Goal: Contribute content

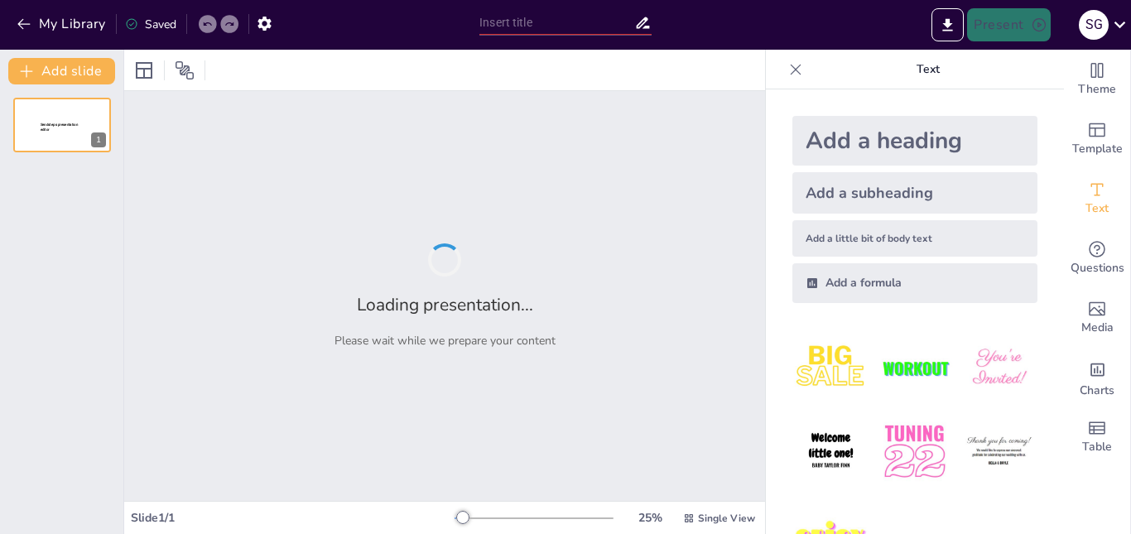
type input "Exploring the Nano World: Innovations and Applications"
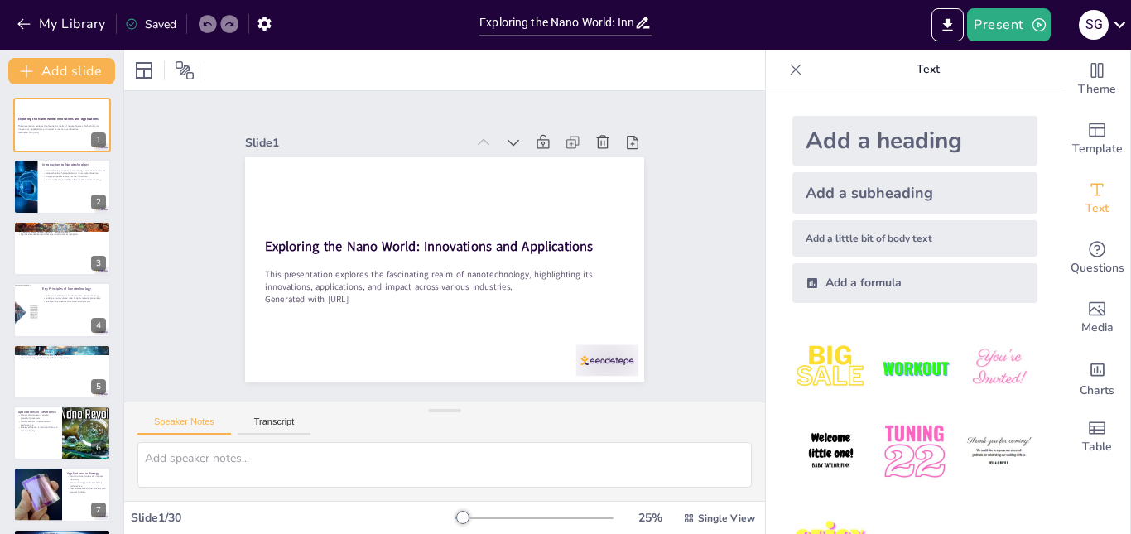
checkbox input "true"
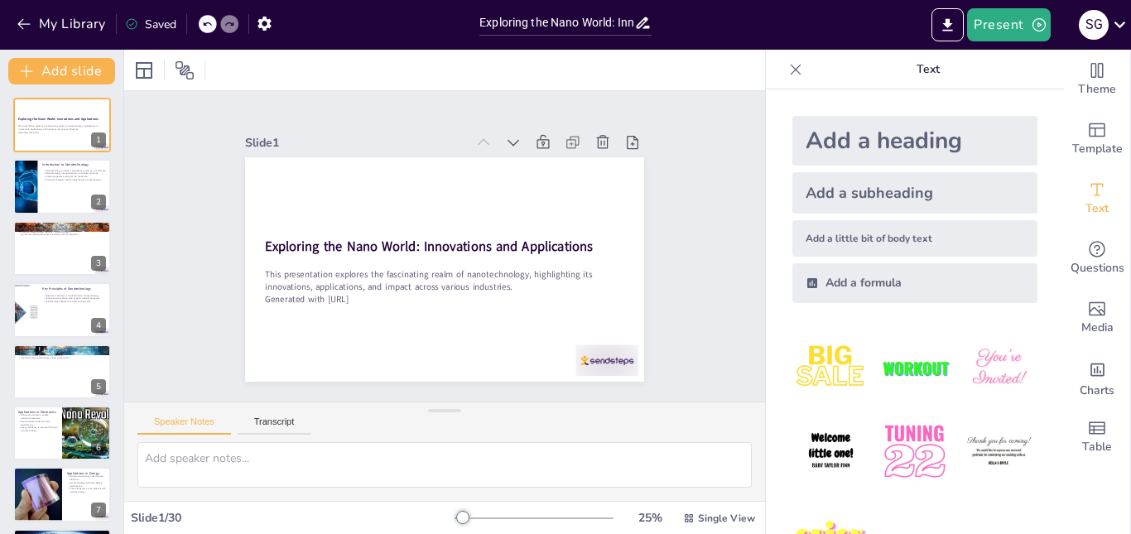
checkbox input "true"
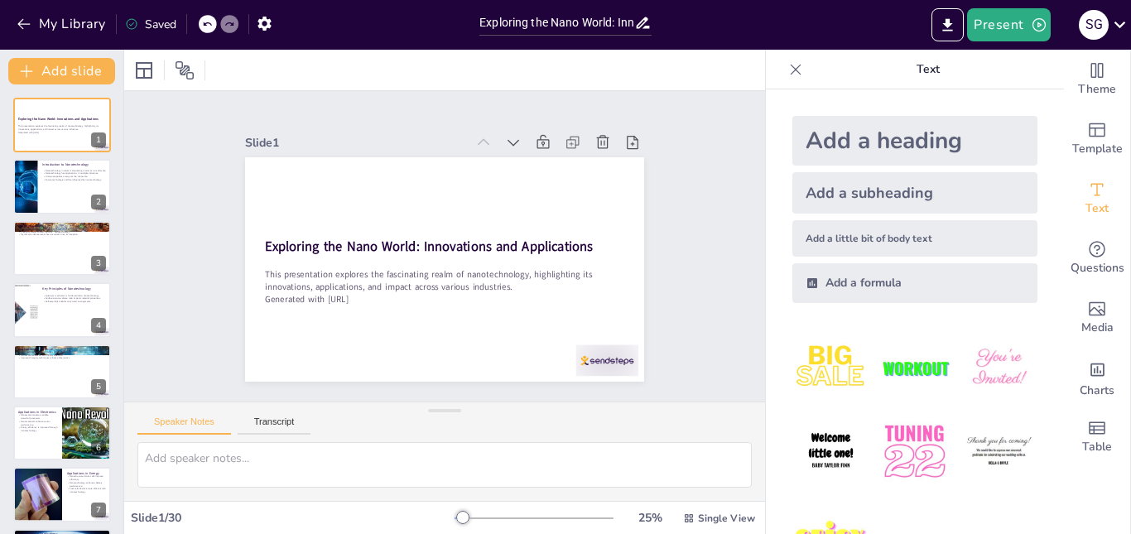
checkbox input "true"
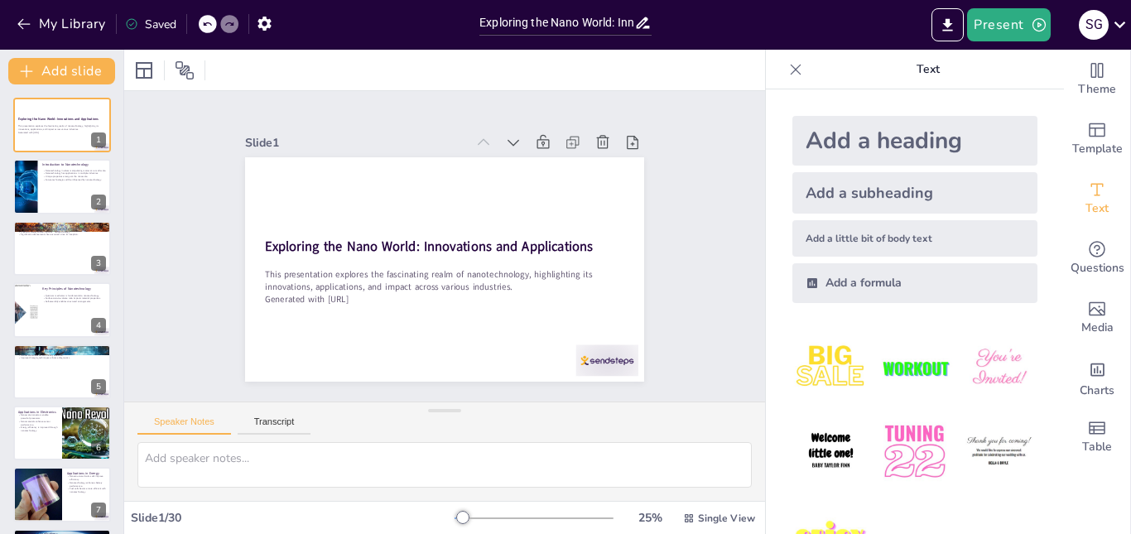
checkbox input "true"
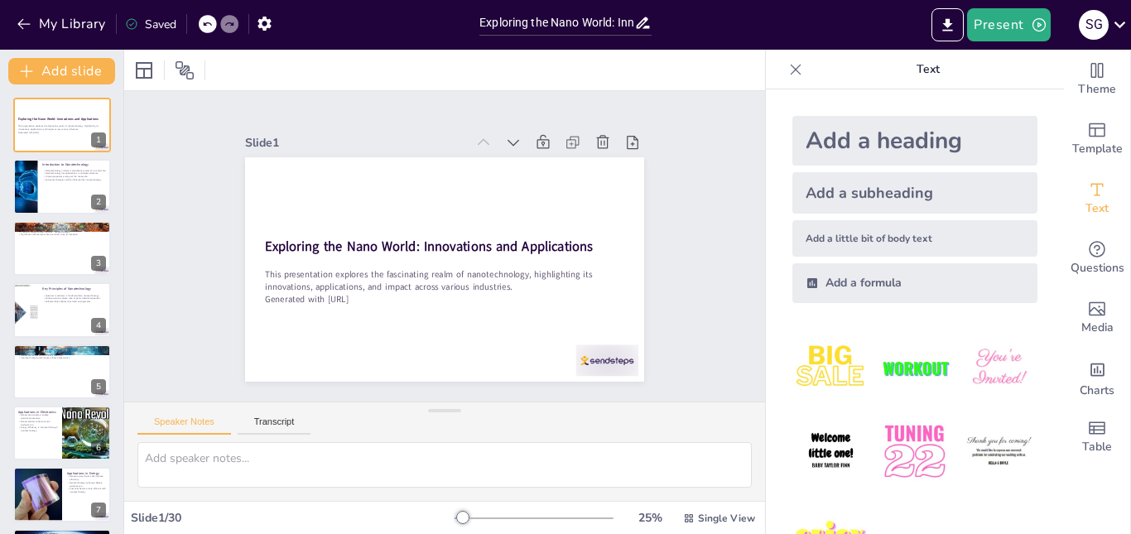
checkbox input "true"
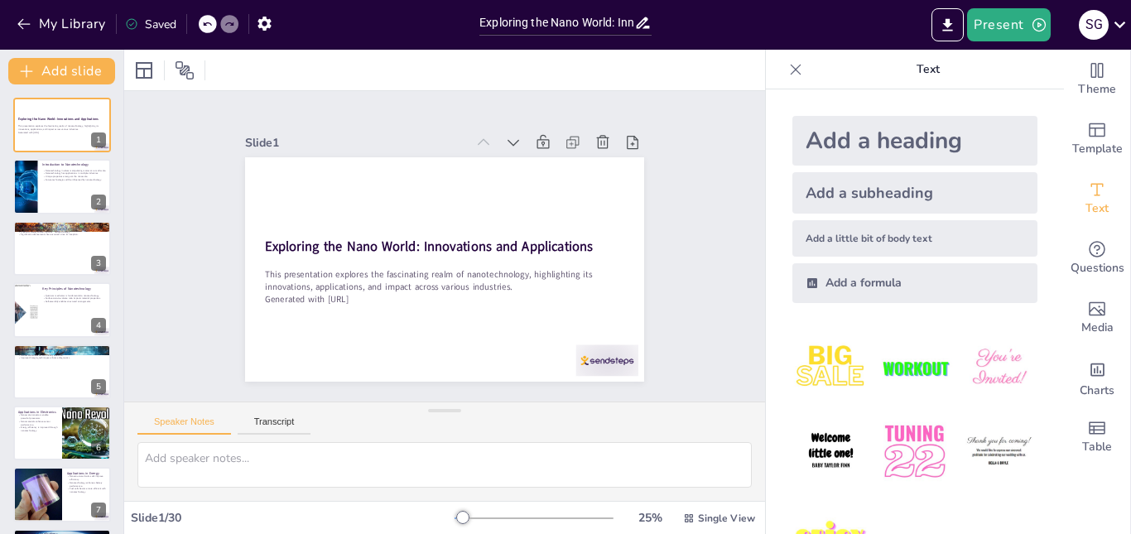
checkbox input "true"
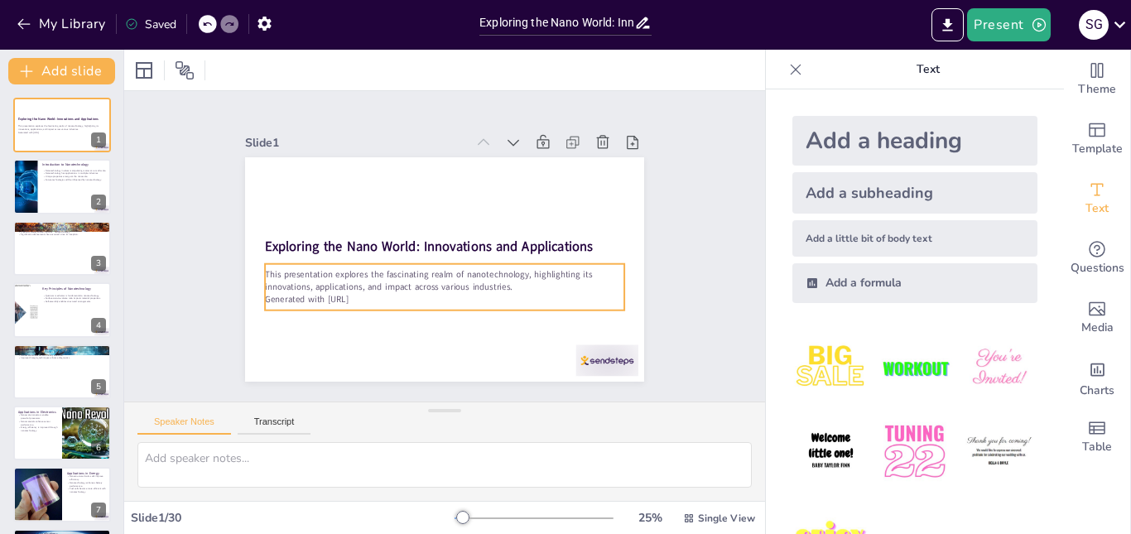
checkbox input "true"
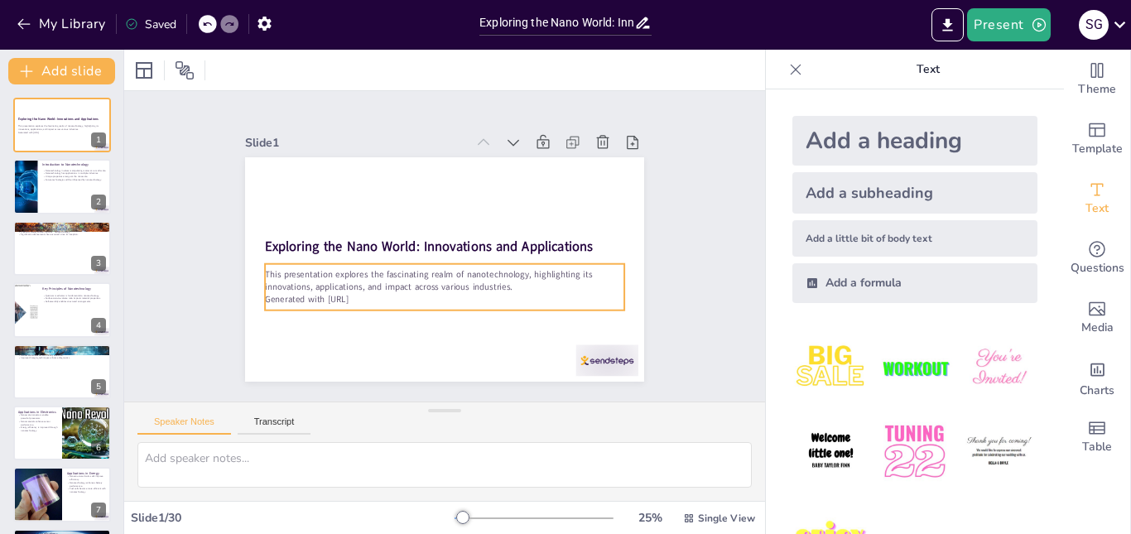
checkbox input "true"
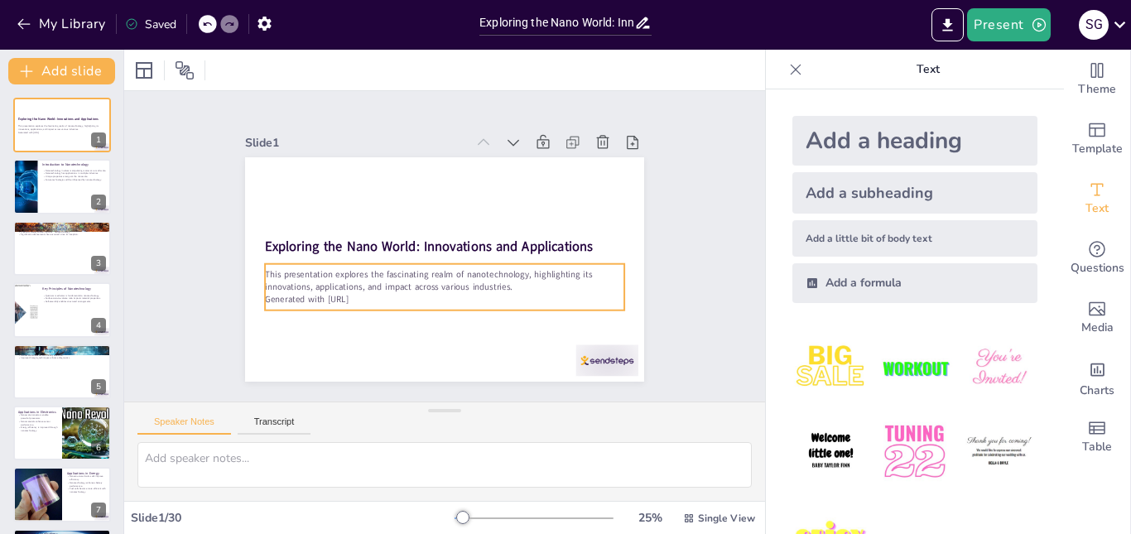
checkbox input "true"
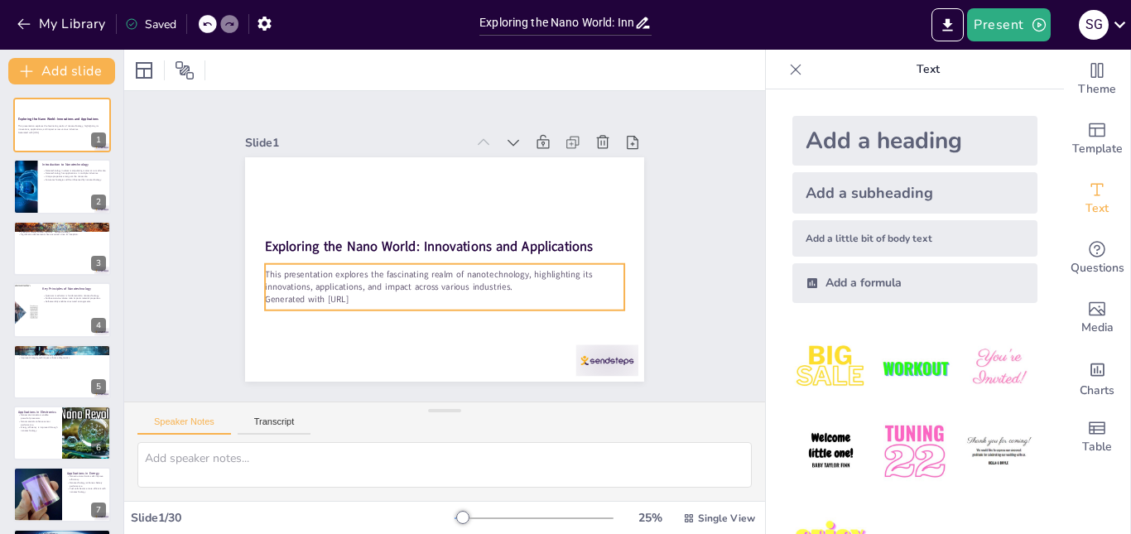
checkbox input "true"
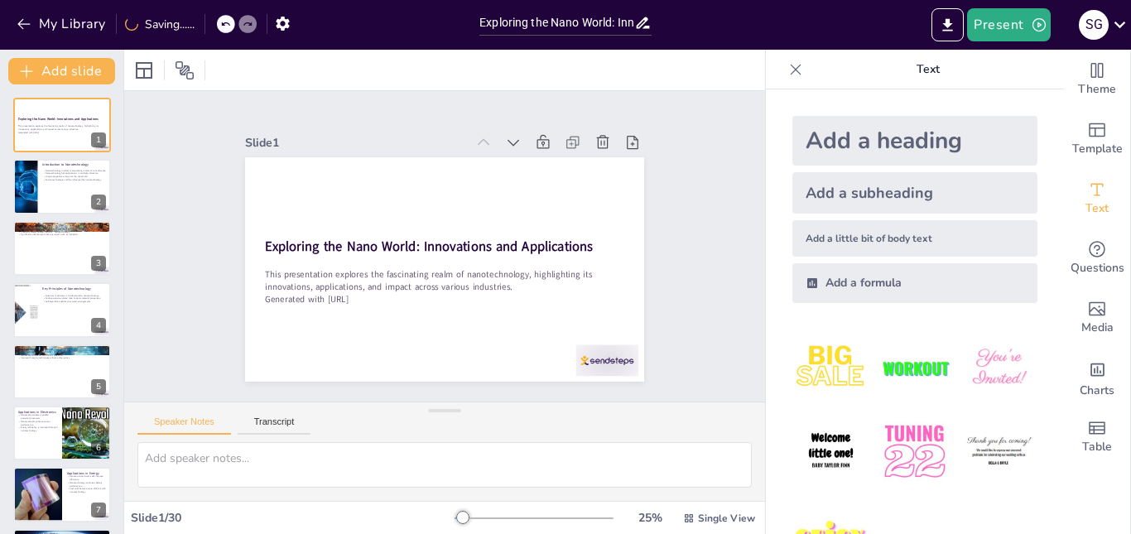
checkbox input "true"
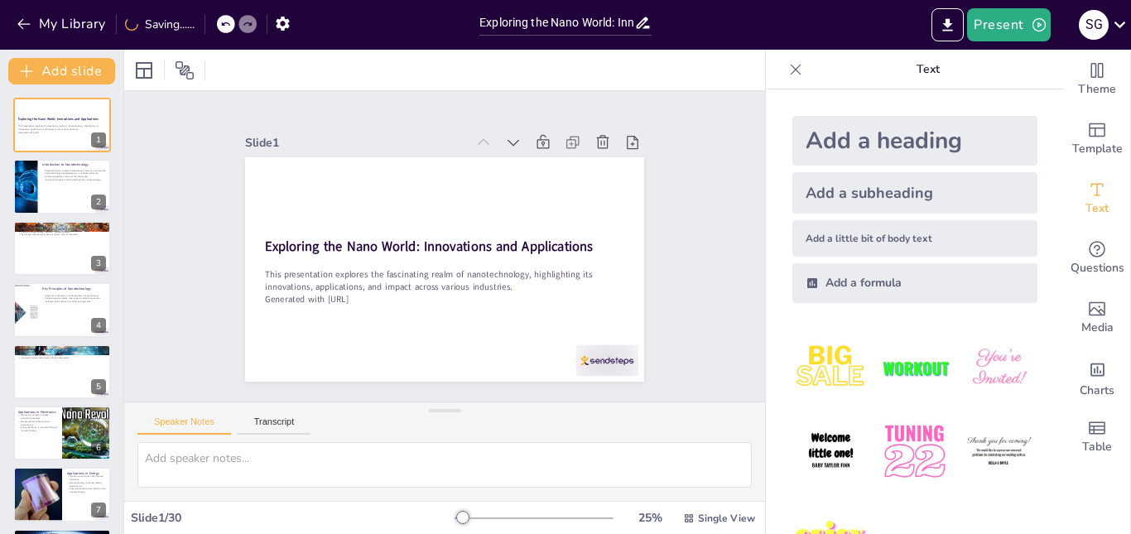
checkbox input "true"
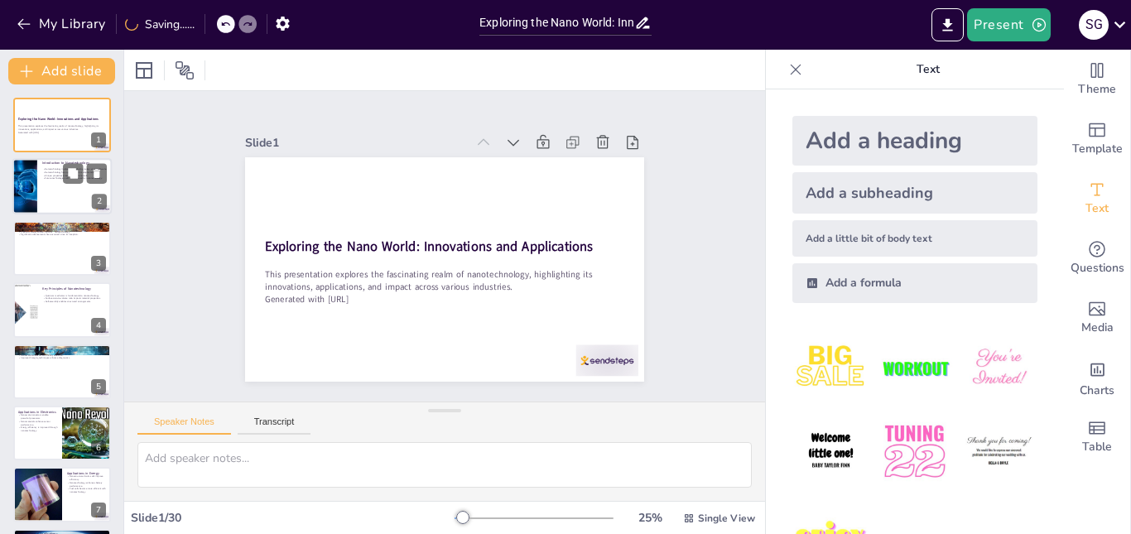
checkbox input "true"
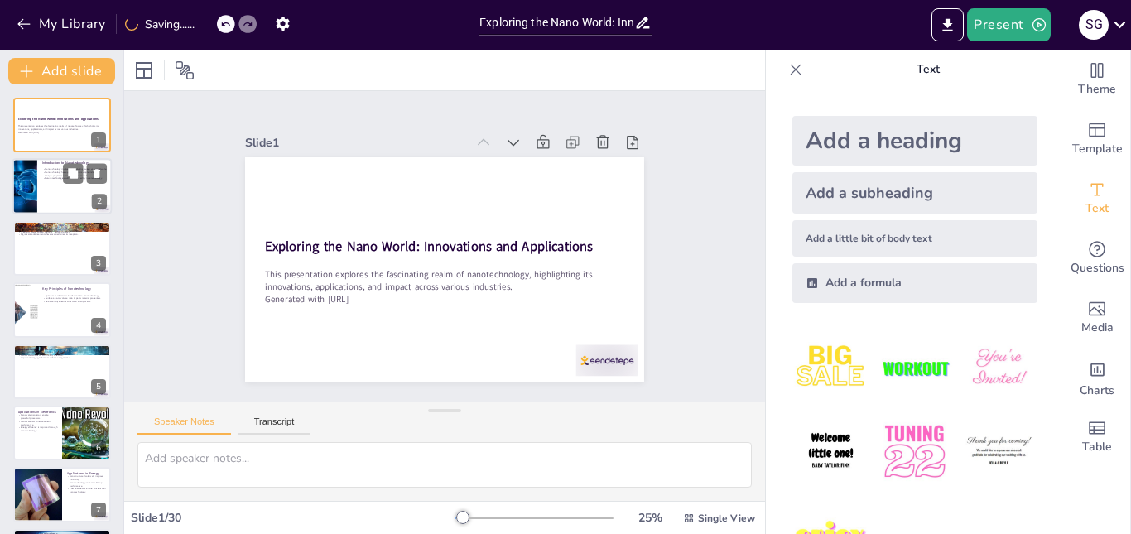
click at [60, 193] on div at bounding box center [61, 187] width 99 height 56
type textarea "The manipulation of matter at a nanoscale allows scientists to innovate in ways…"
checkbox input "true"
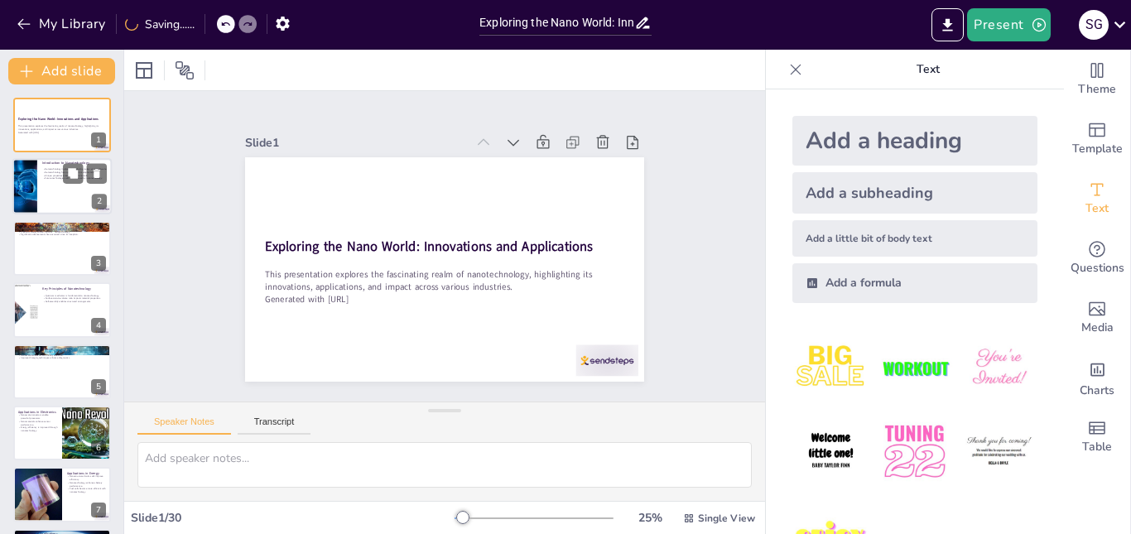
checkbox input "true"
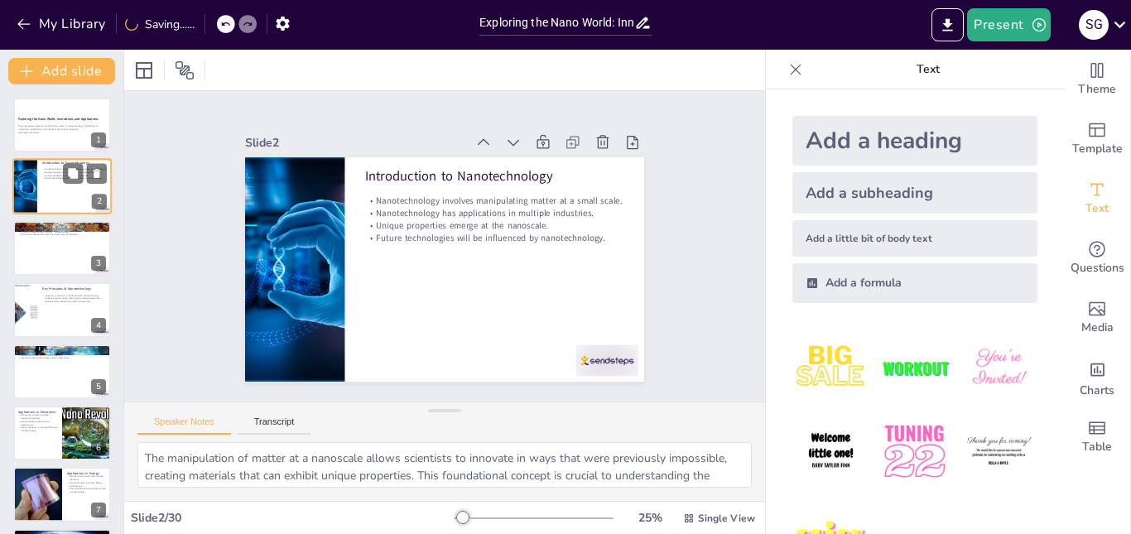
type textarea "[PERSON_NAME] visionary ideas laid the groundwork for what would become the fie…"
checkbox input "true"
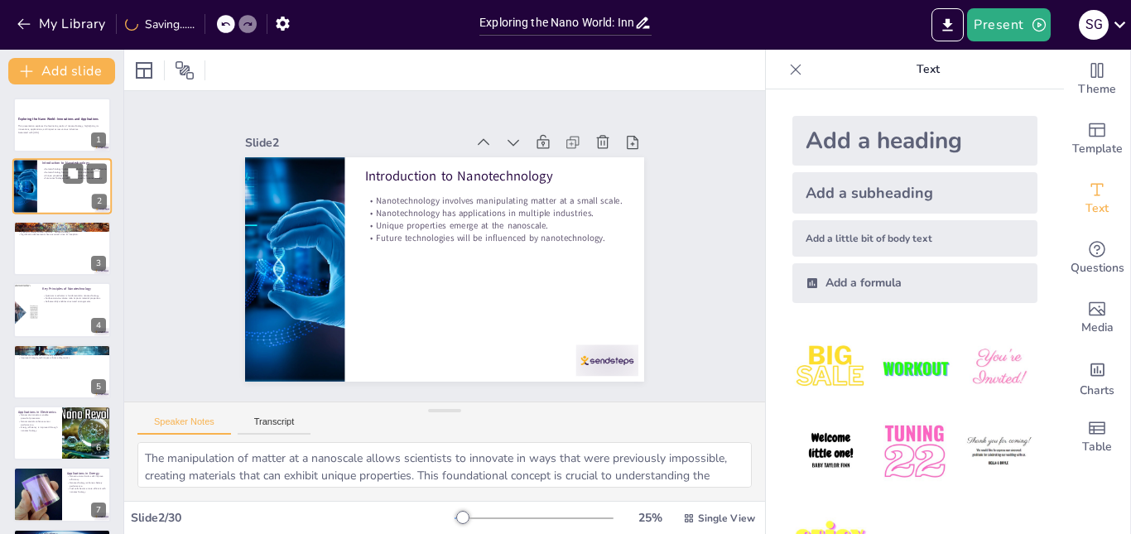
checkbox input "true"
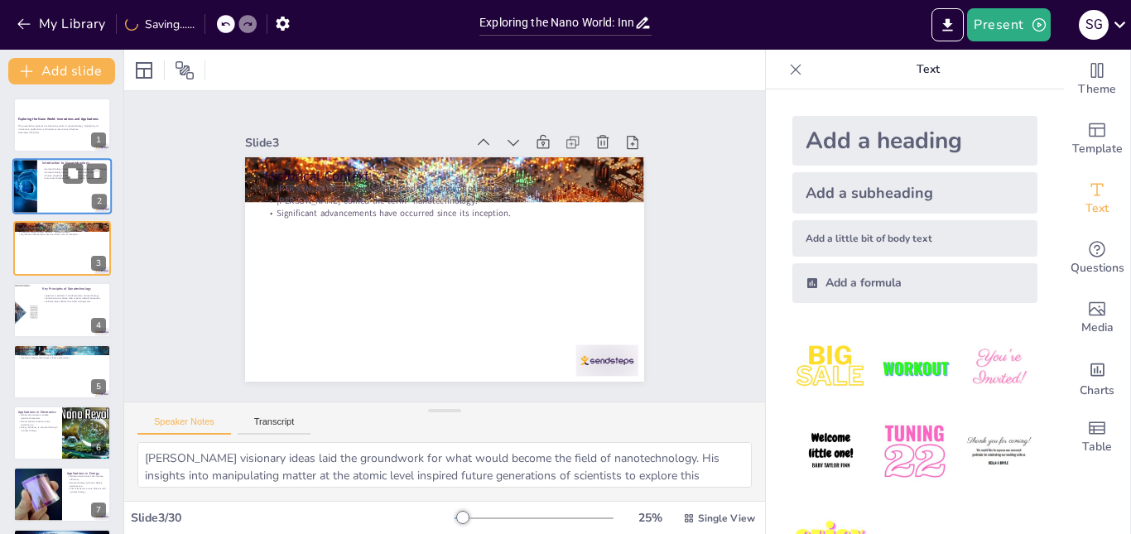
checkbox input "true"
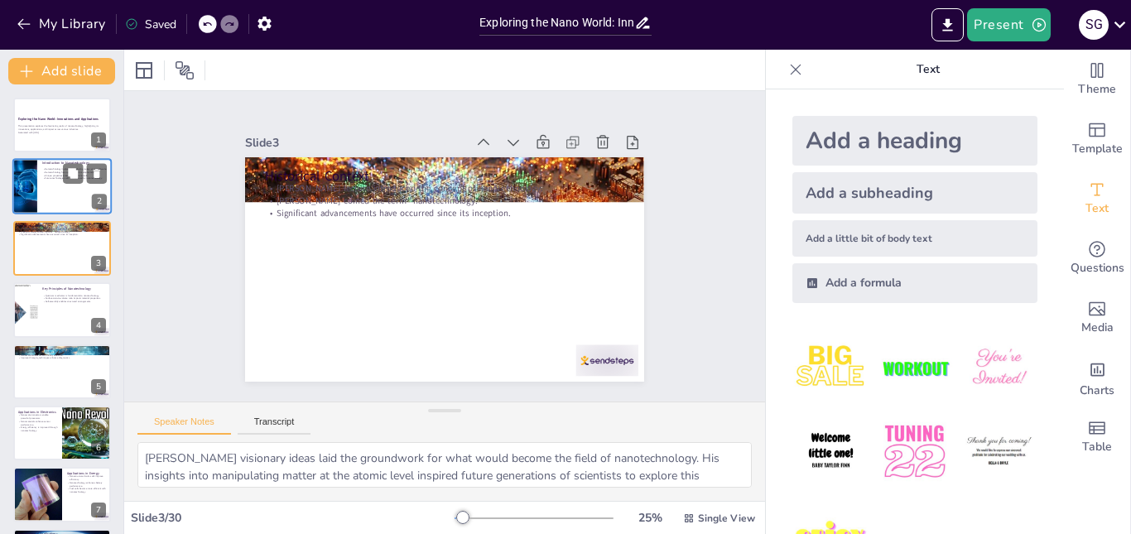
type textarea "Quantum mechanics plays a crucial role in nanotechnology, as it governs the beh…"
checkbox input "true"
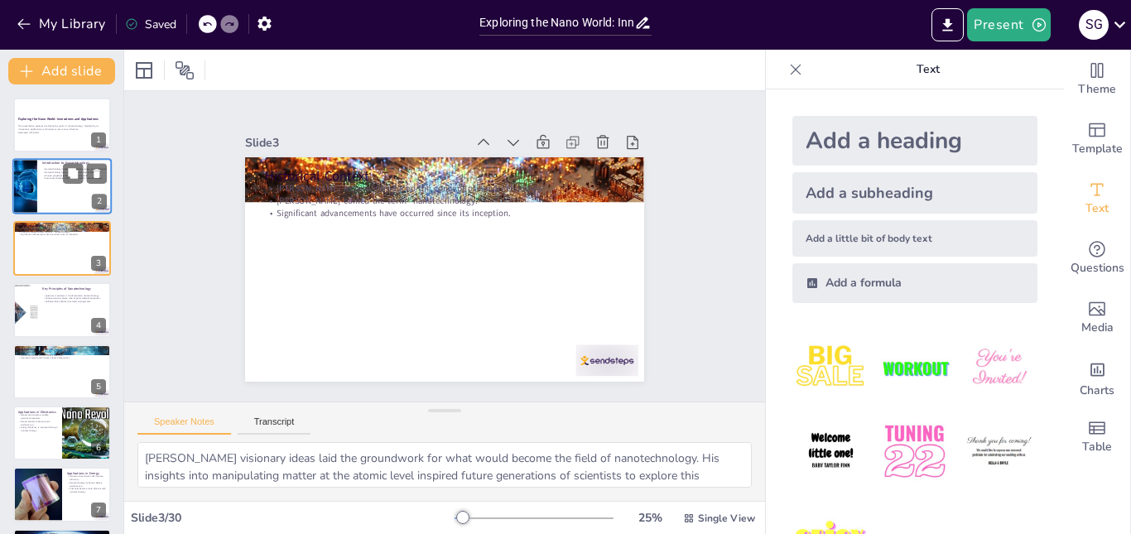
checkbox input "true"
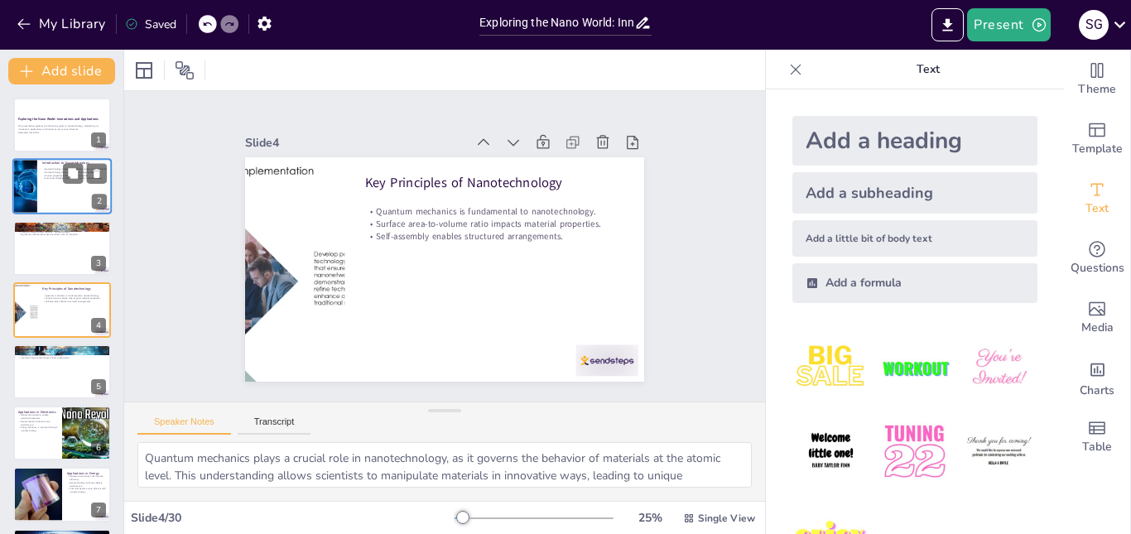
checkbox input "true"
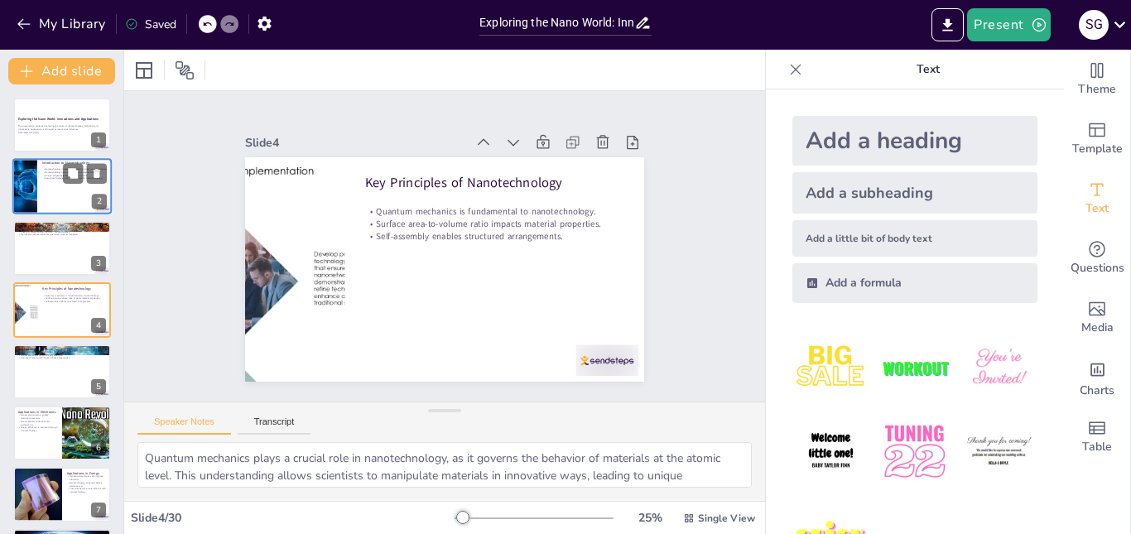
type textarea "Targeted drug delivery is a revolutionary application of nanotechnology that al…"
checkbox input "true"
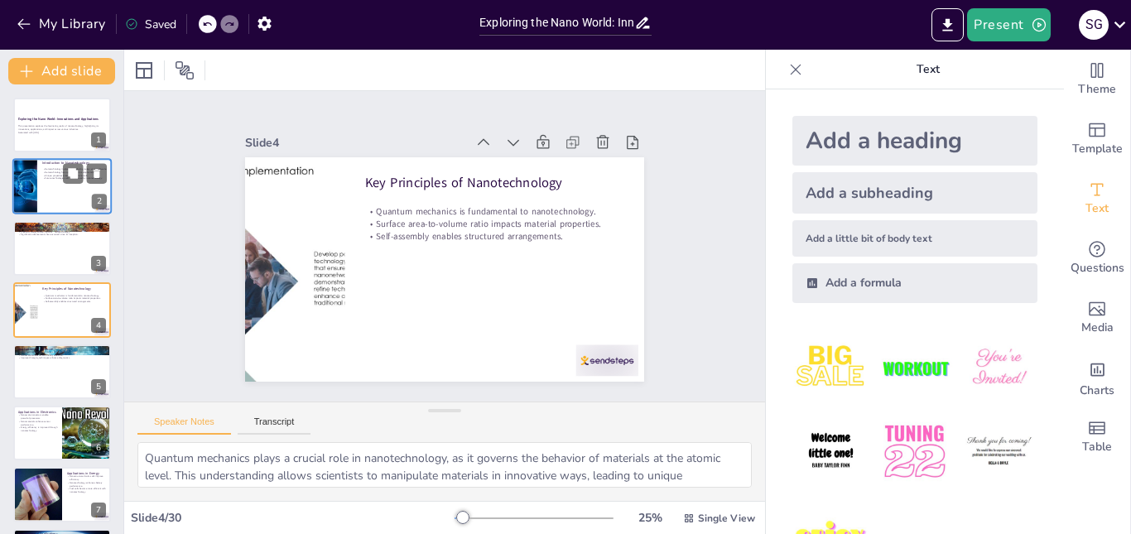
checkbox input "true"
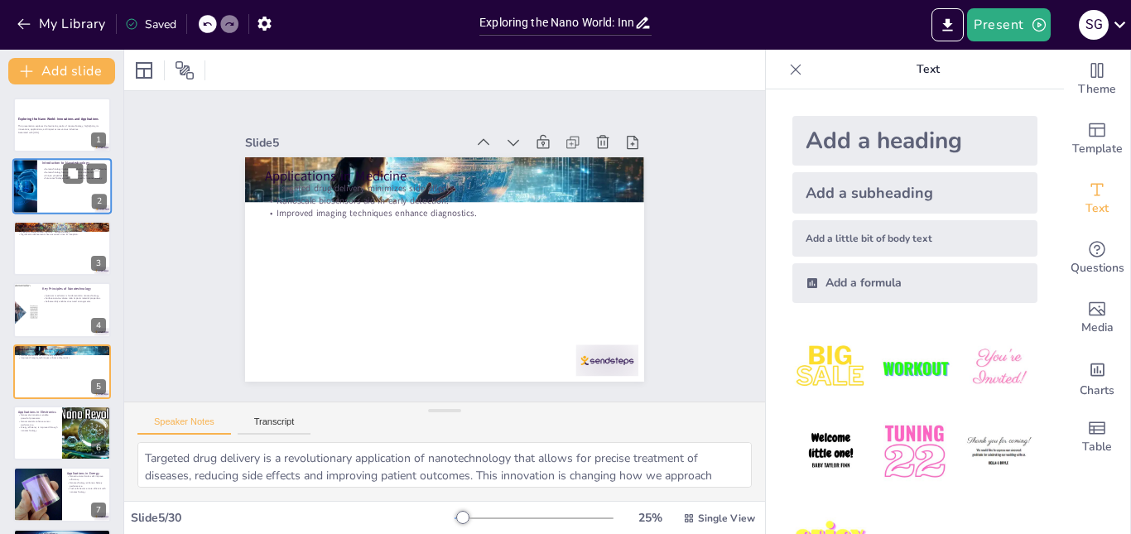
checkbox input "true"
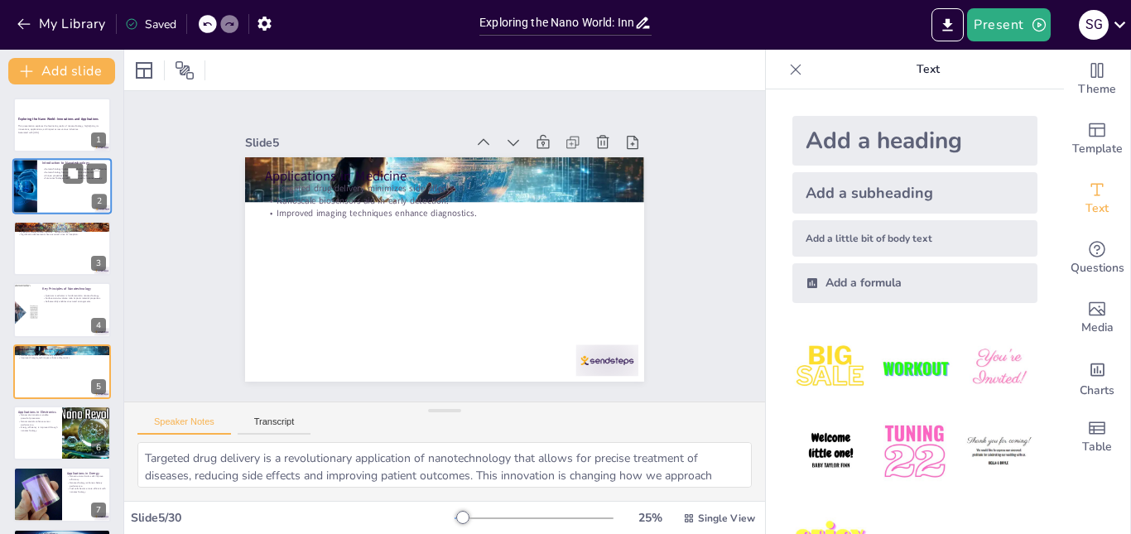
type textarea "The development of nanoscale transistors is pivotal in advancing electronic dev…"
checkbox input "true"
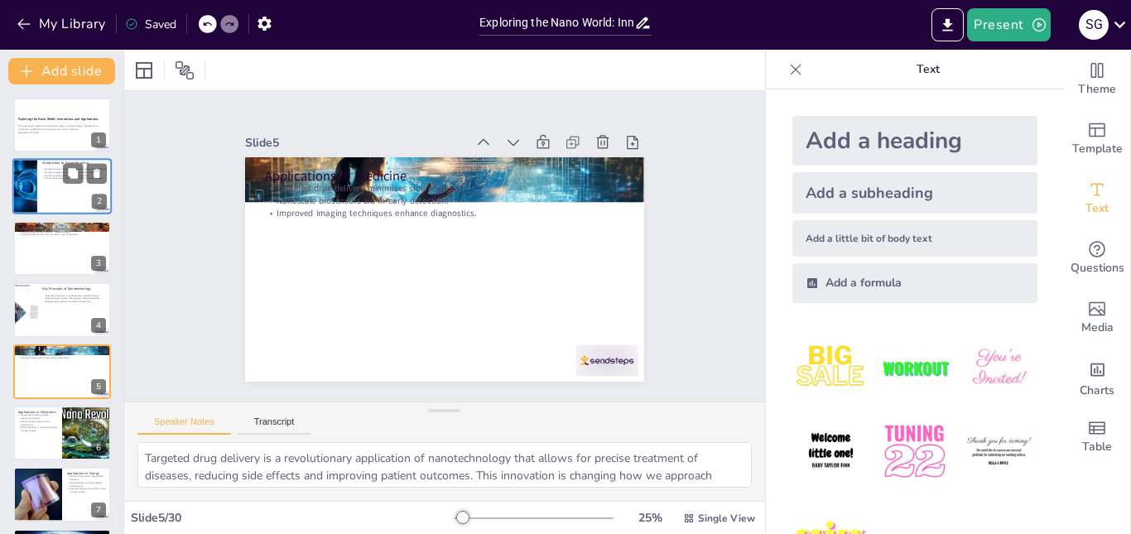
checkbox input "true"
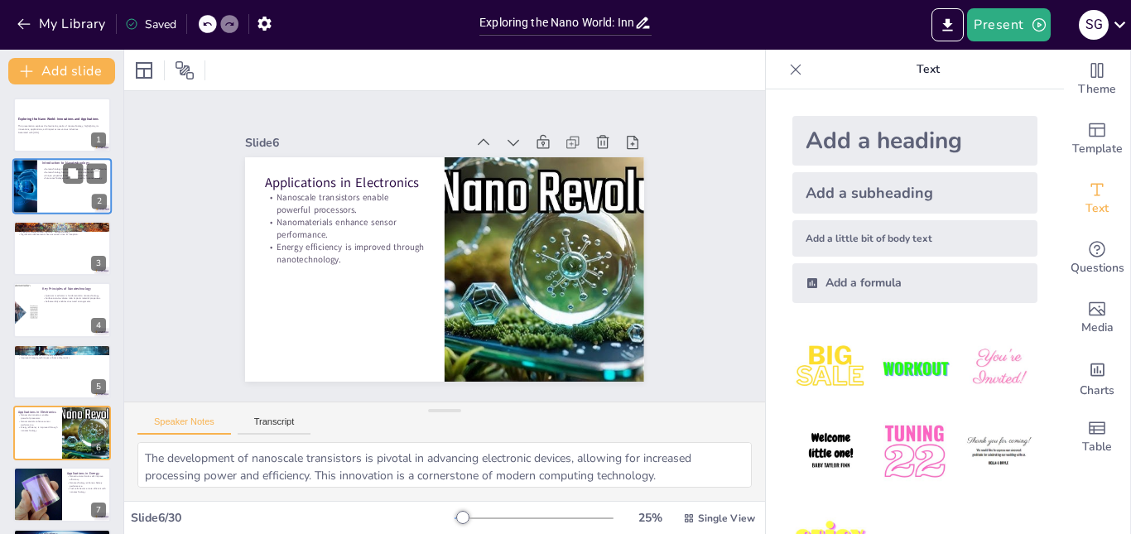
checkbox input "true"
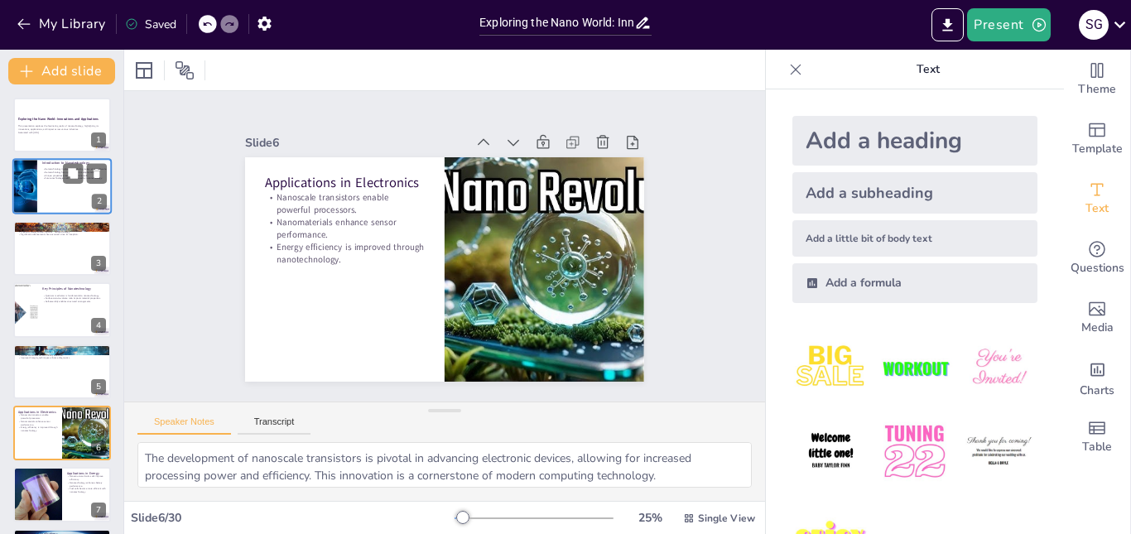
type textarea "The advancement of nanostructured solar cells represents a significant leap in …"
checkbox input "true"
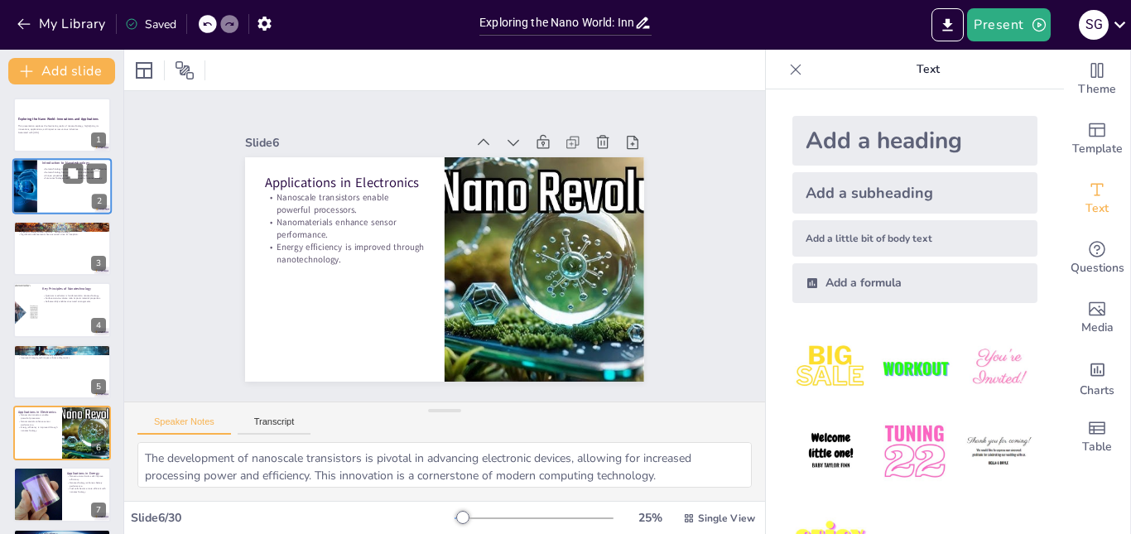
checkbox input "true"
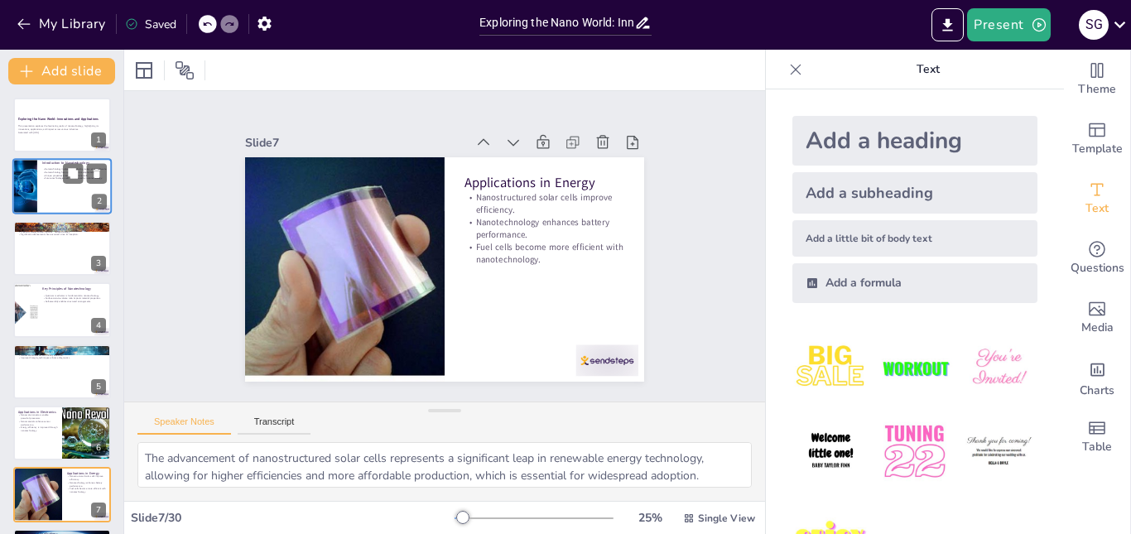
checkbox input "true"
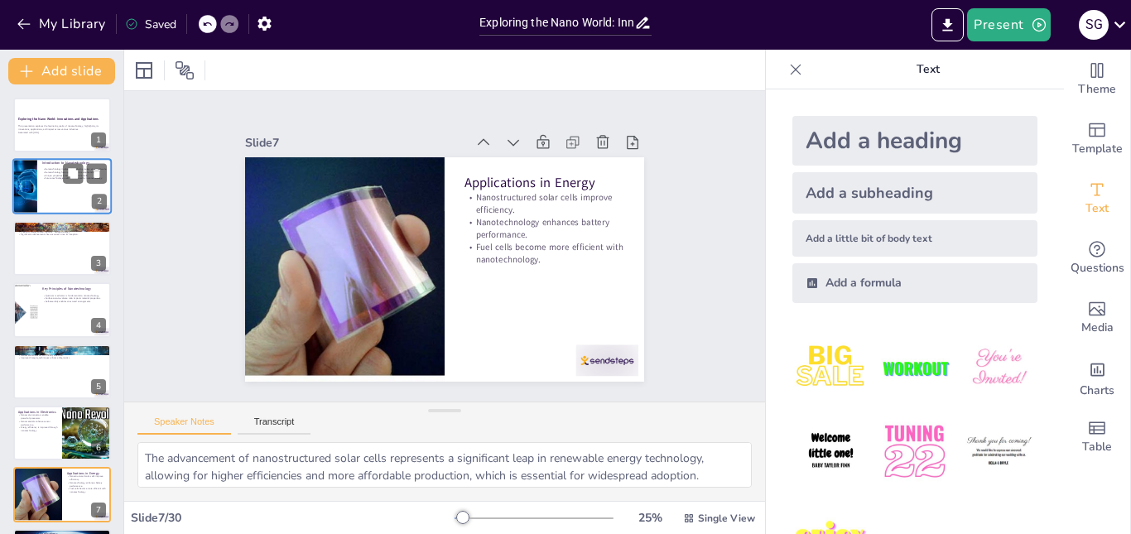
type textarea "The use of nanoscale materials in water purification represents a groundbreakin…"
checkbox input "true"
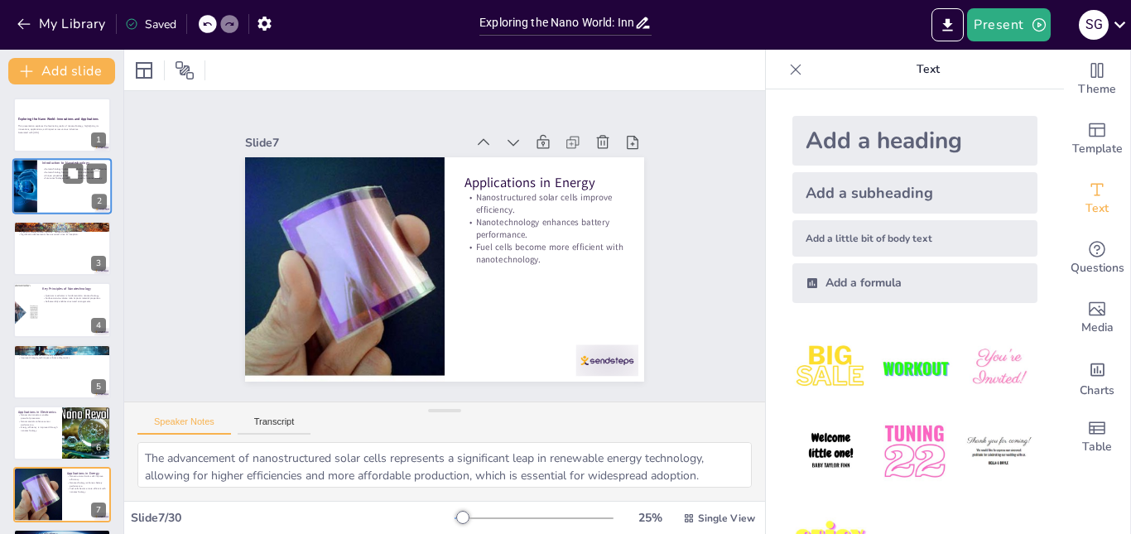
checkbox input "true"
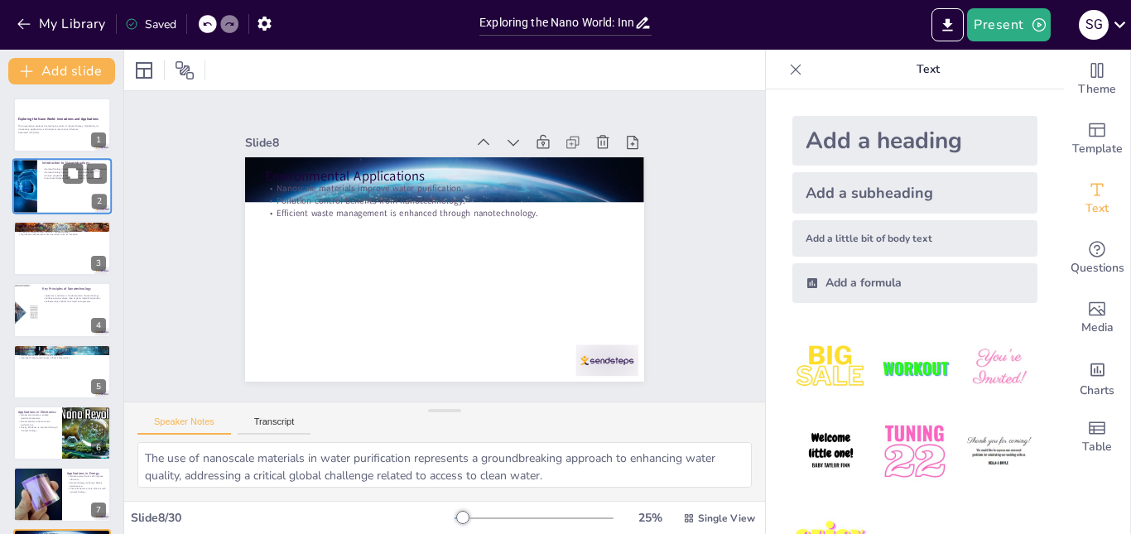
checkbox input "true"
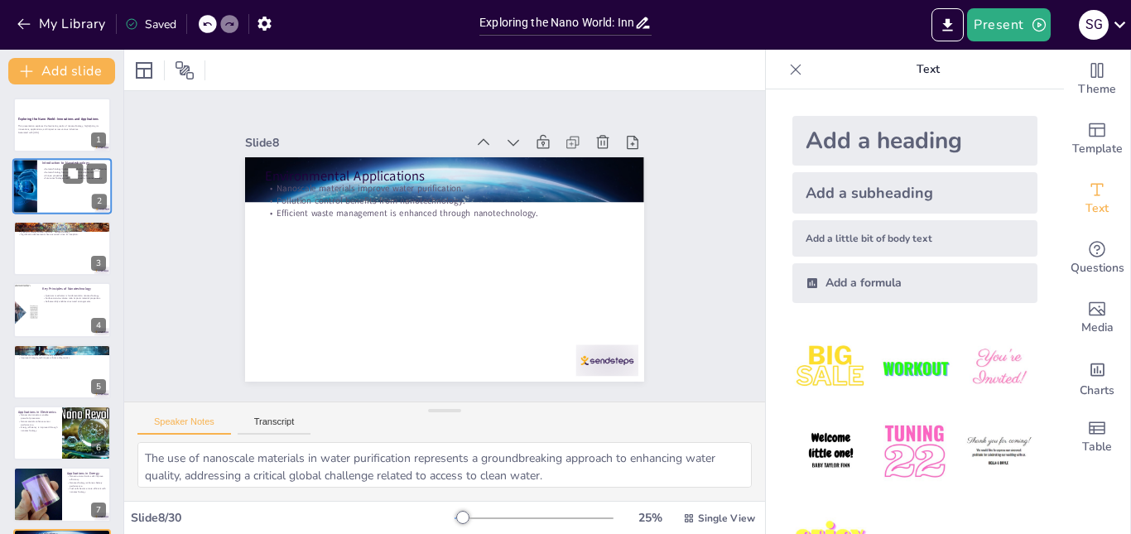
type textarea "The potential health risks associated with nanoparticles raise important questi…"
checkbox input "true"
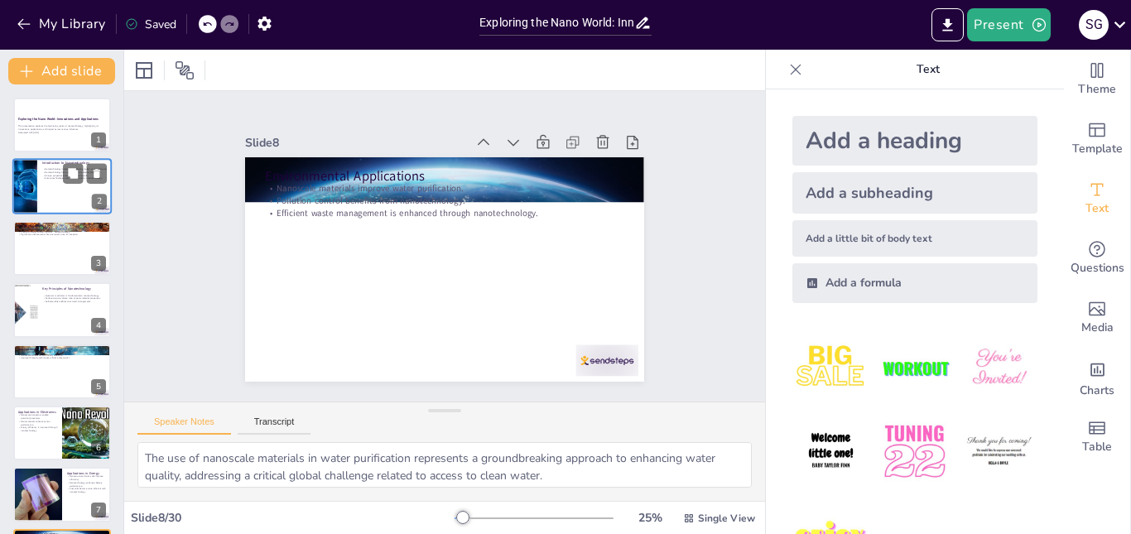
checkbox input "true"
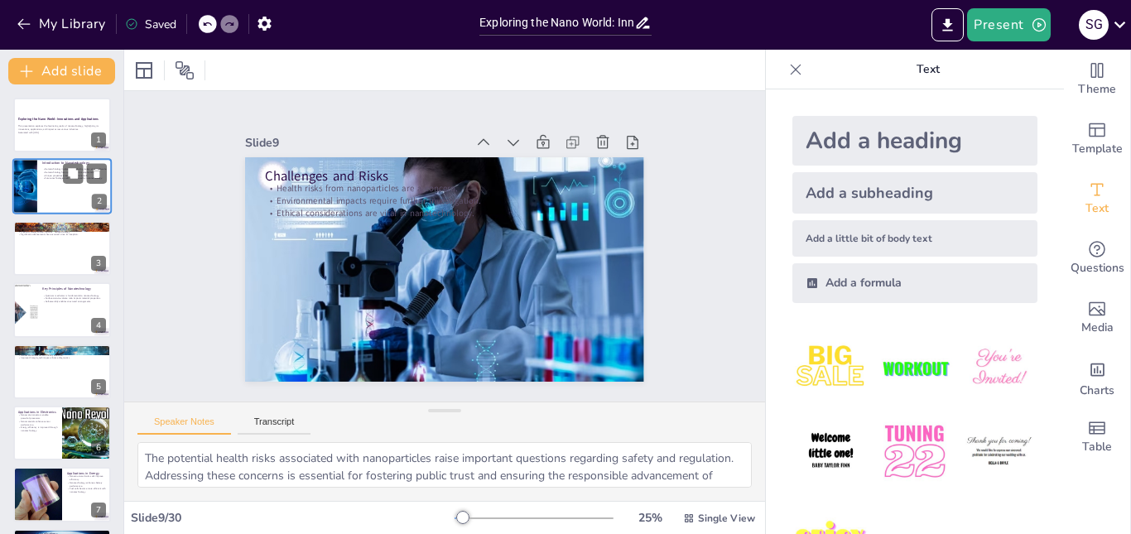
checkbox input "true"
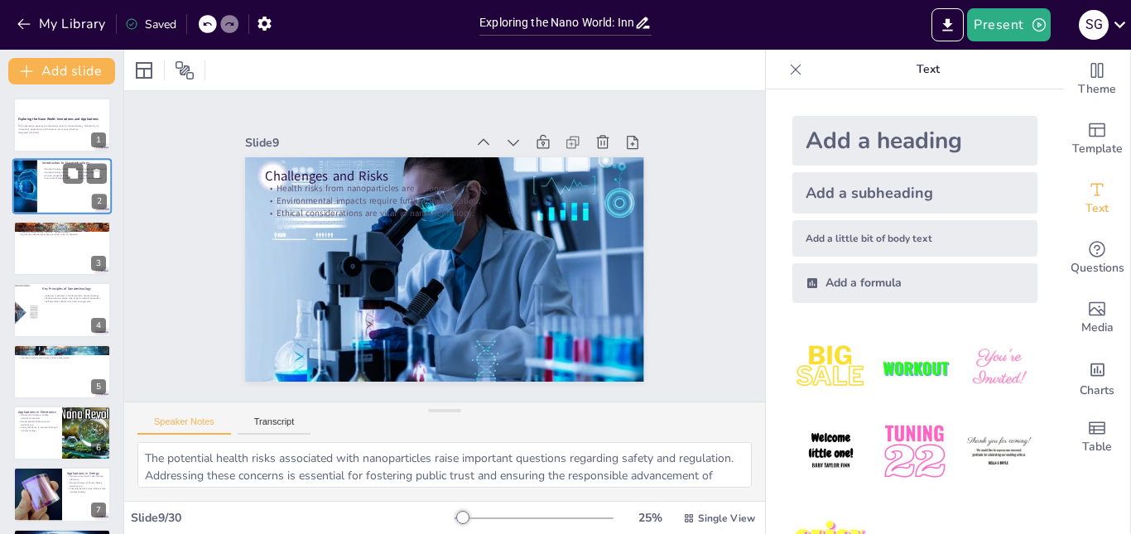
type textarea "The potential for nanotechnology to revolutionize personalized medicine is imme…"
checkbox input "true"
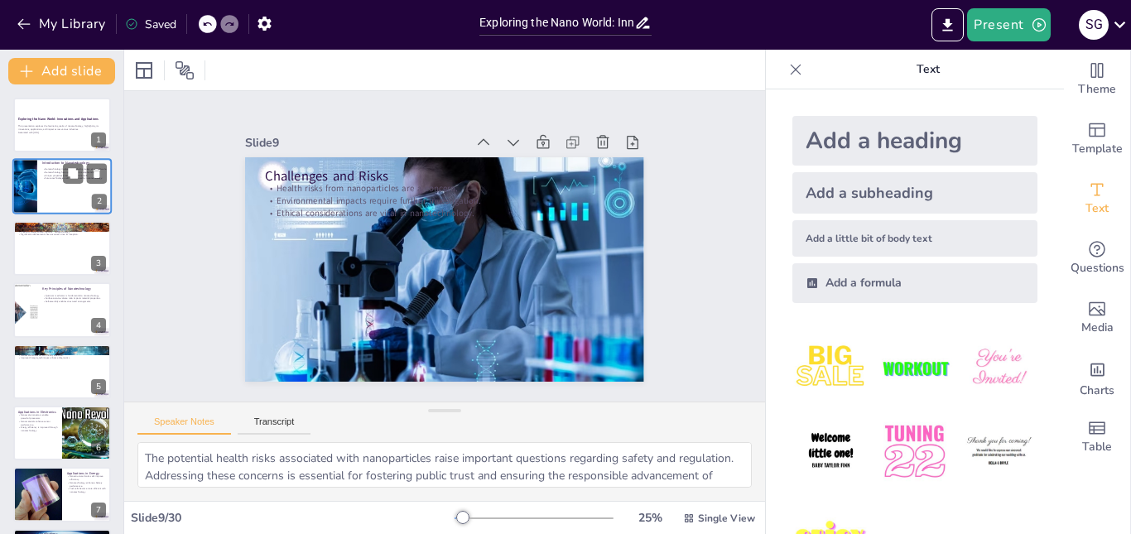
checkbox input "true"
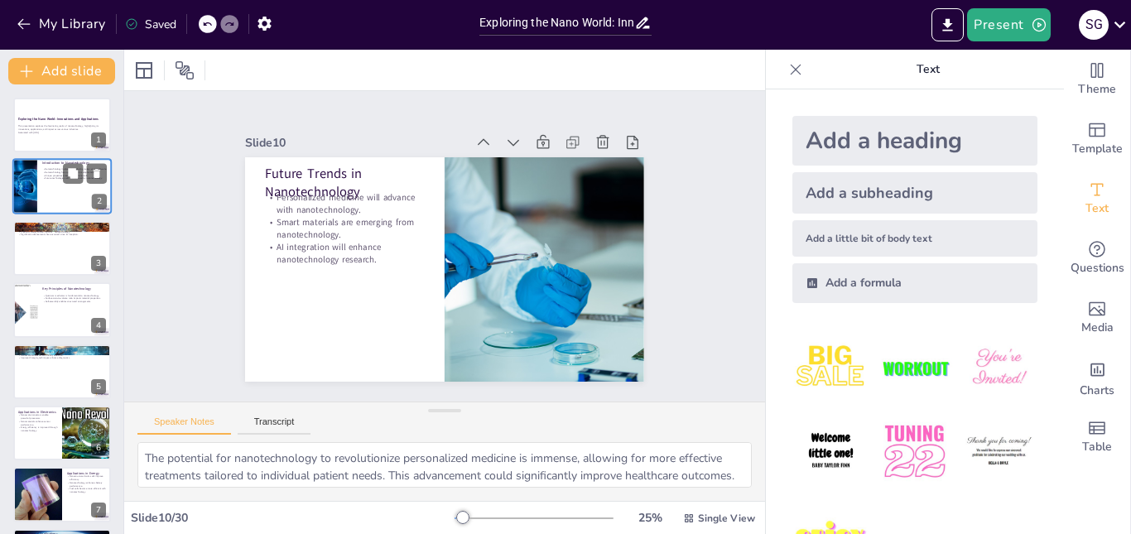
checkbox input "true"
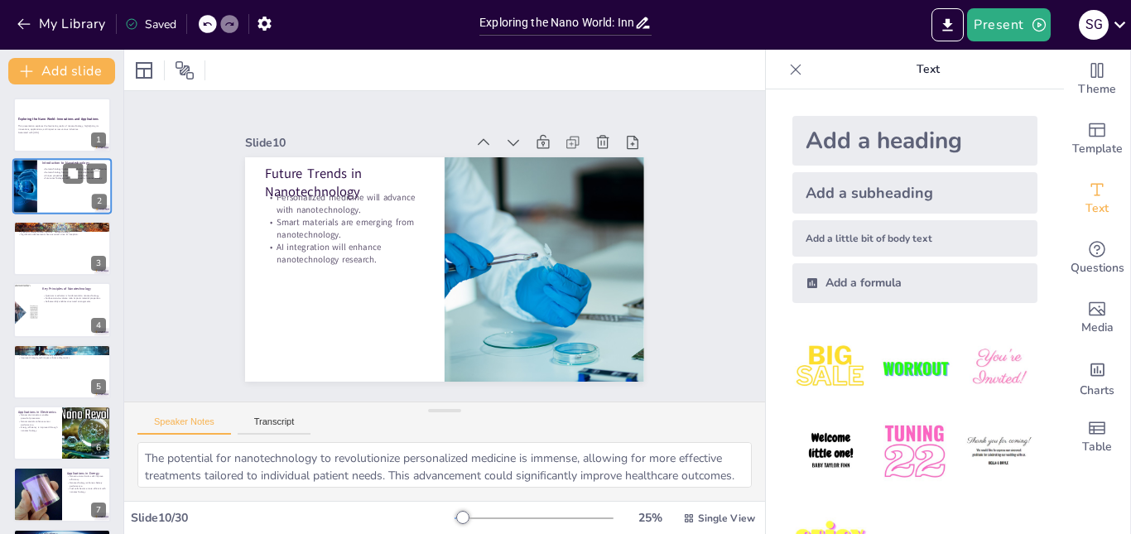
type textarea "The ability of nanotechnology to address pressing global challenges highlights …"
checkbox input "true"
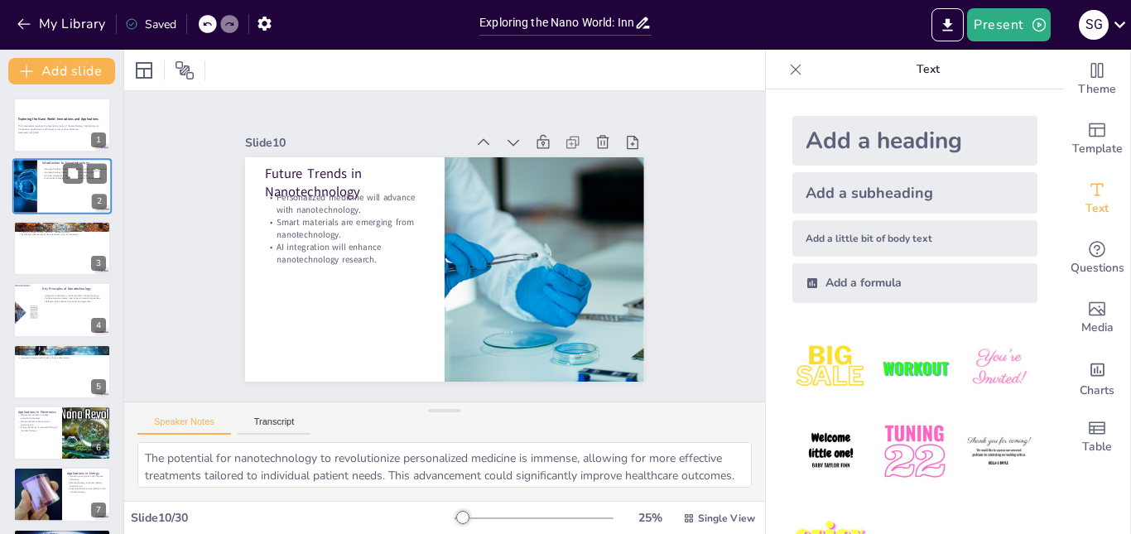
checkbox input "true"
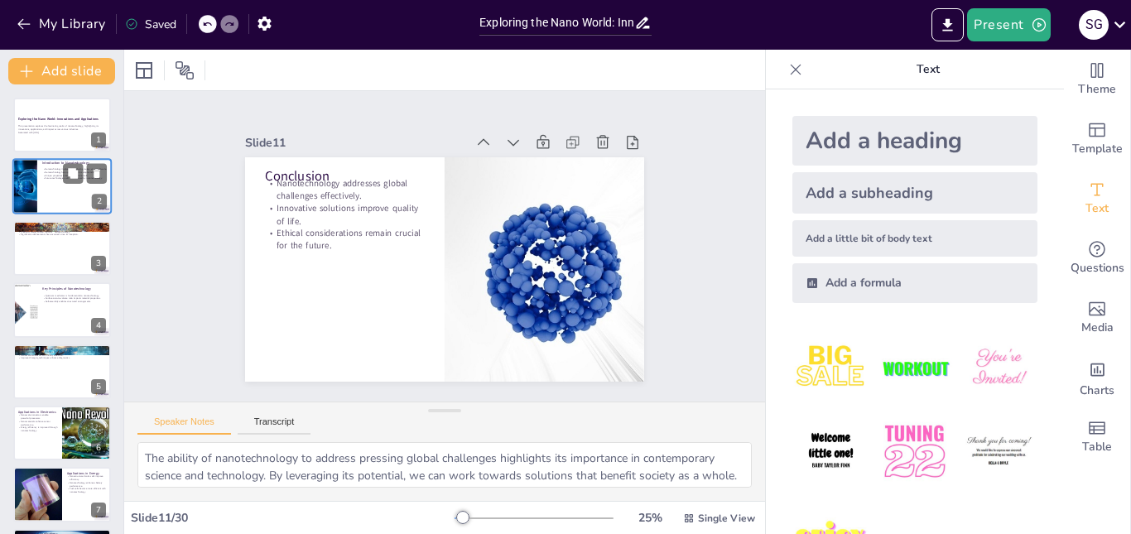
checkbox input "true"
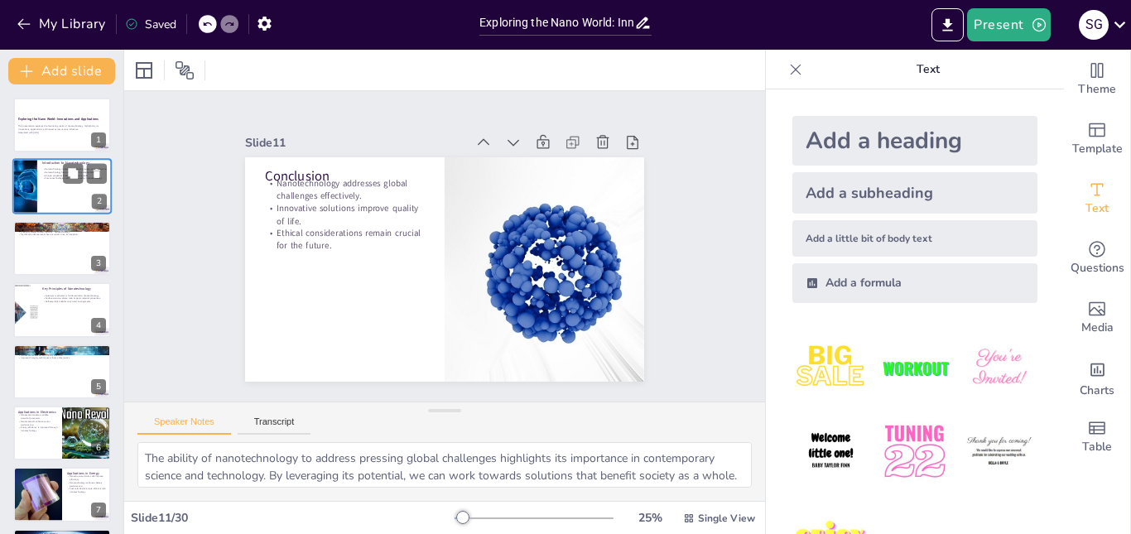
type textarea "Understanding the definition of nanotechnology and its historical context is cr…"
checkbox input "true"
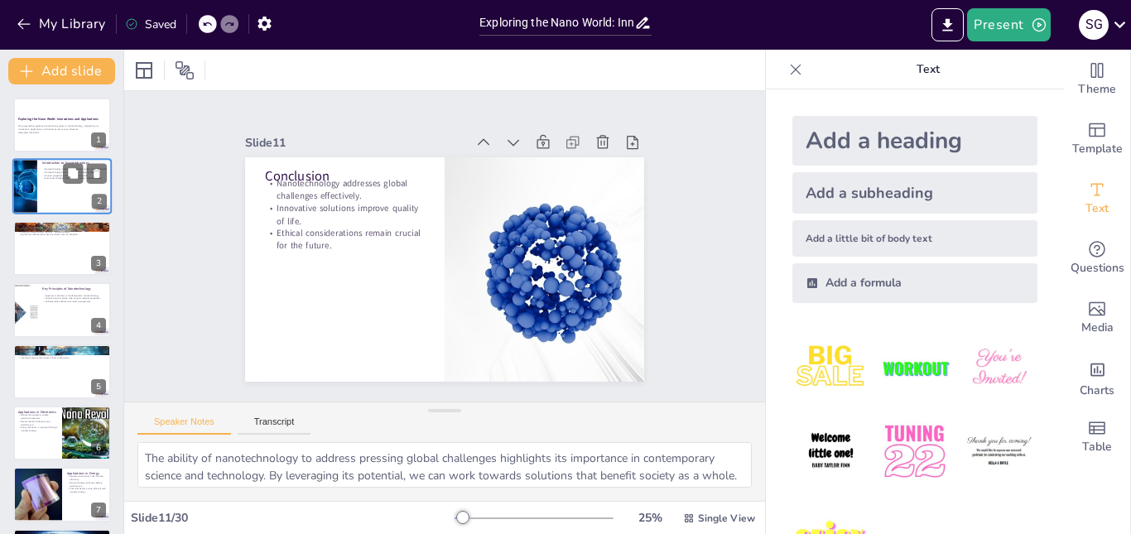
checkbox input "true"
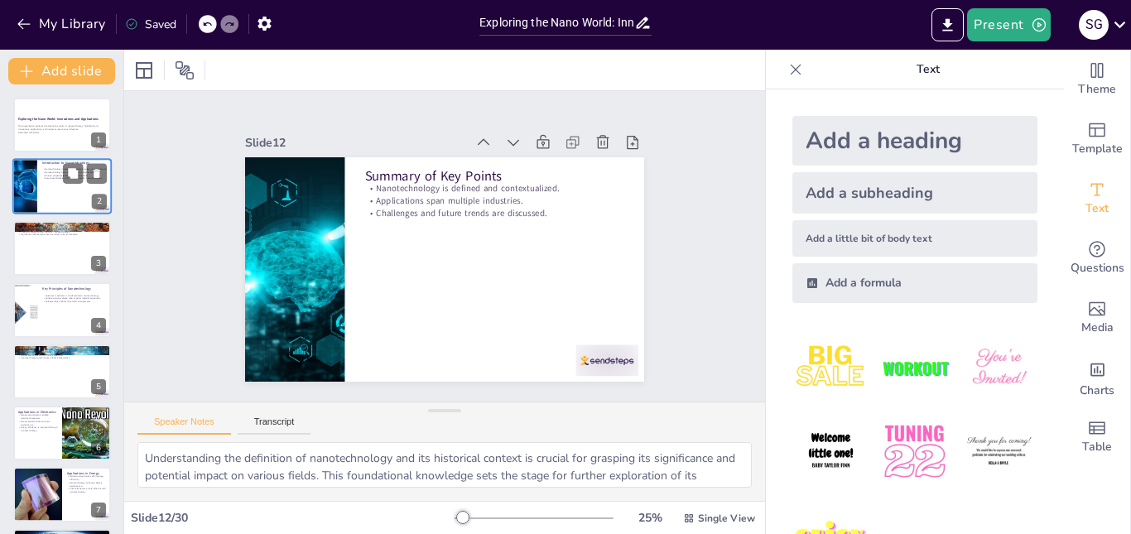
checkbox input "true"
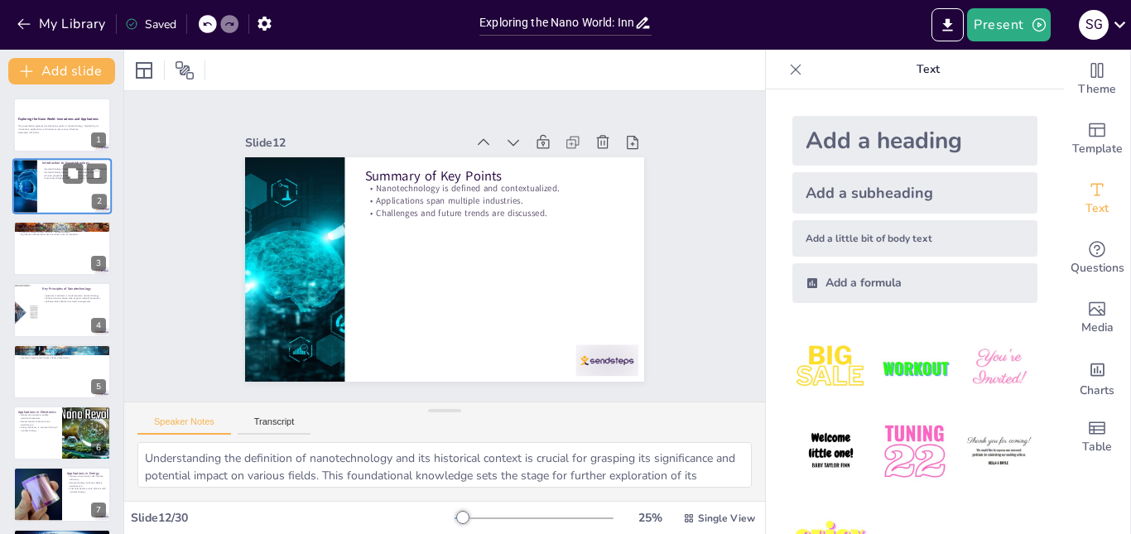
type textarea "Engaging in discussions about nanotechnology allows us to explore its implicati…"
checkbox input "true"
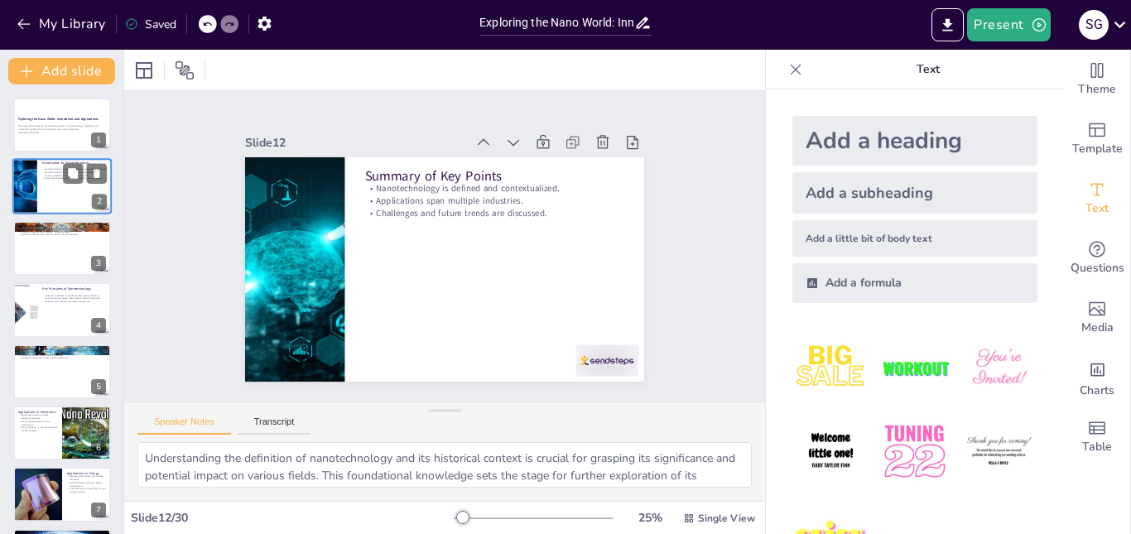
checkbox input "true"
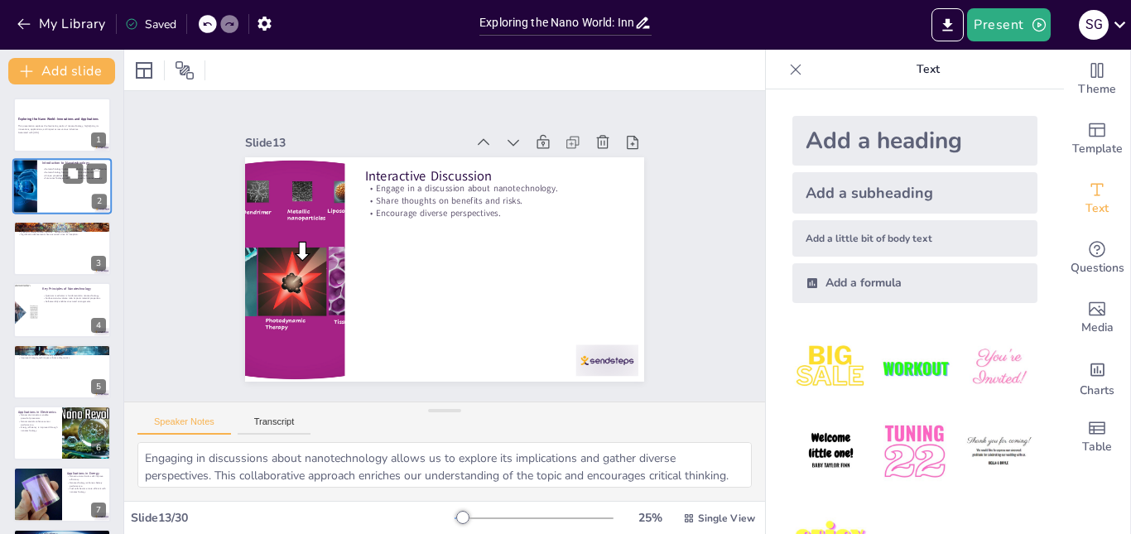
checkbox input "true"
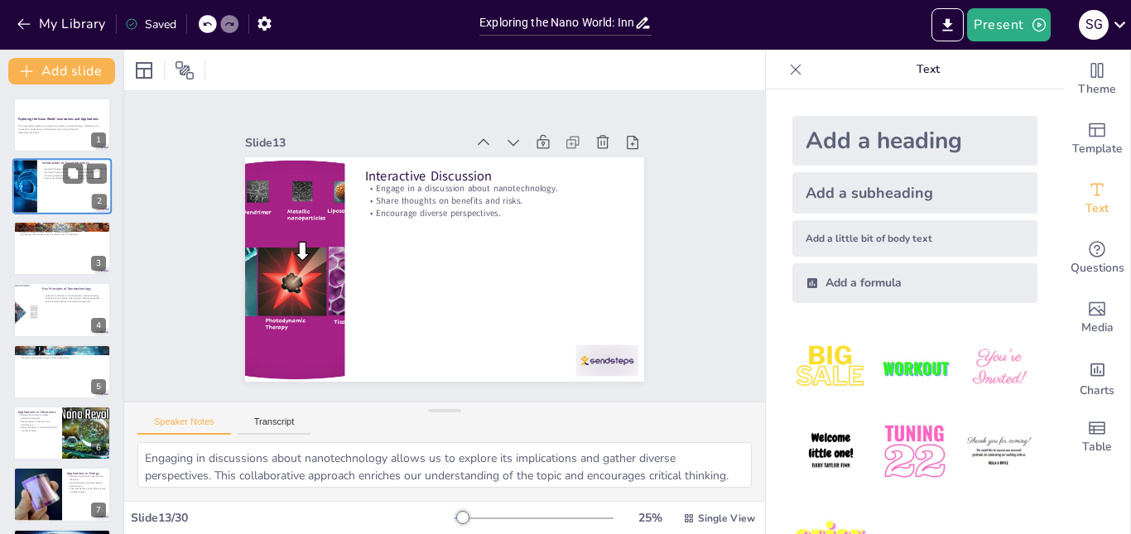
type textarea "Exploring various resources for learning about nanotechnology allows individual…"
checkbox input "true"
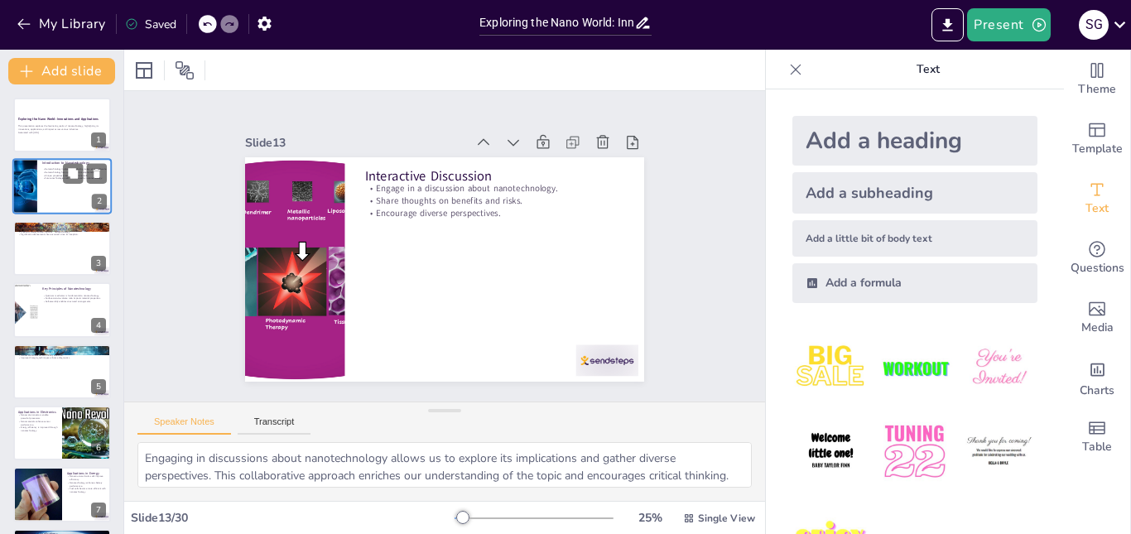
checkbox input "true"
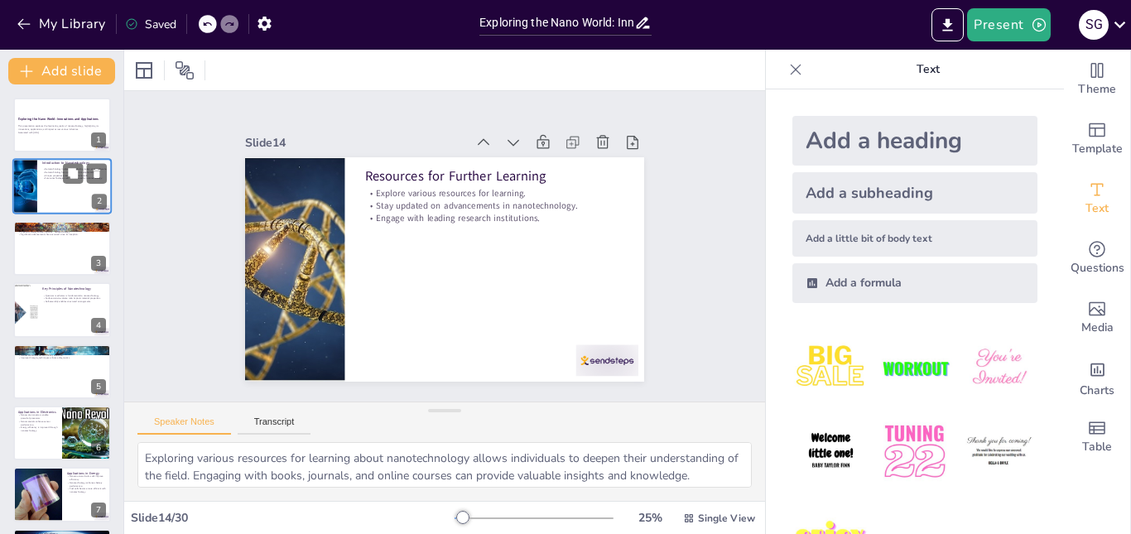
checkbox input "true"
